Goal: Task Accomplishment & Management: Use online tool/utility

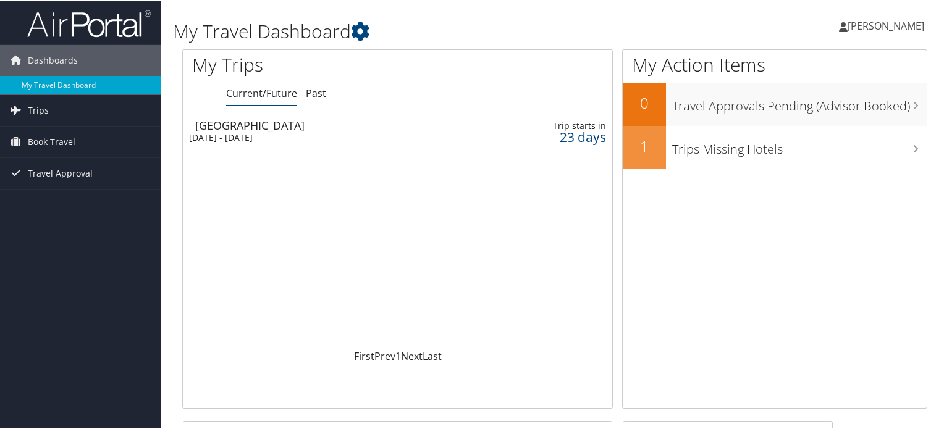
click at [236, 131] on div "Wed 5 Nov 2025 - Fri 7 Nov 2025" at bounding box center [323, 136] width 269 height 11
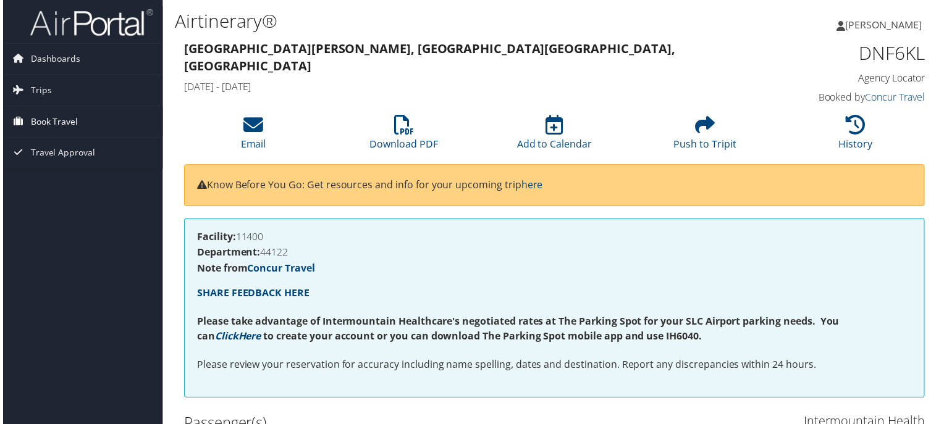
click at [49, 124] on span "Book Travel" at bounding box center [52, 122] width 48 height 31
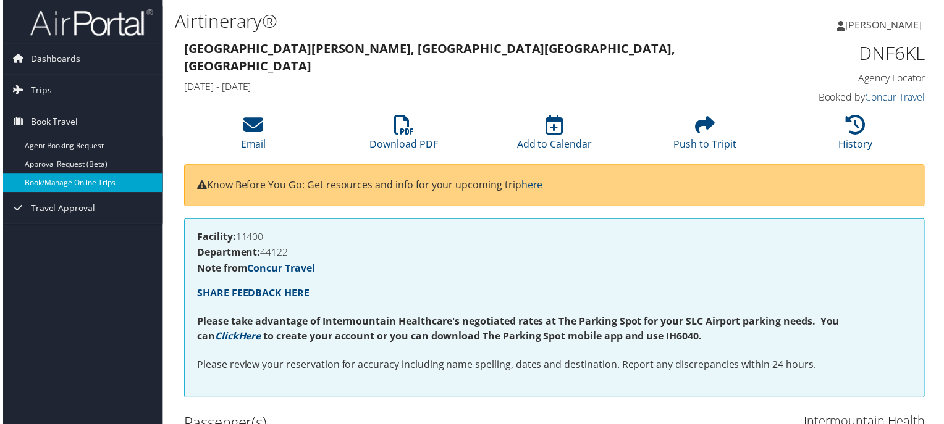
click at [58, 184] on link "Book/Manage Online Trips" at bounding box center [80, 184] width 161 height 19
click at [63, 185] on link "Book/Manage Online Trips" at bounding box center [80, 184] width 161 height 19
